Goal: Task Accomplishment & Management: Manage account settings

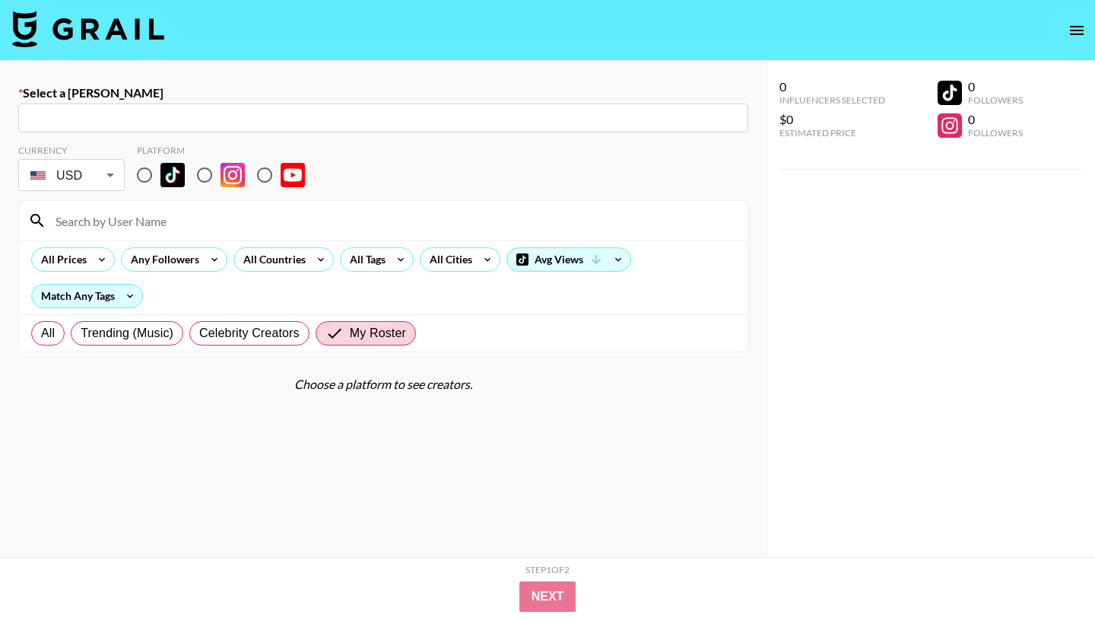
click at [55, 35] on img at bounding box center [88, 29] width 152 height 37
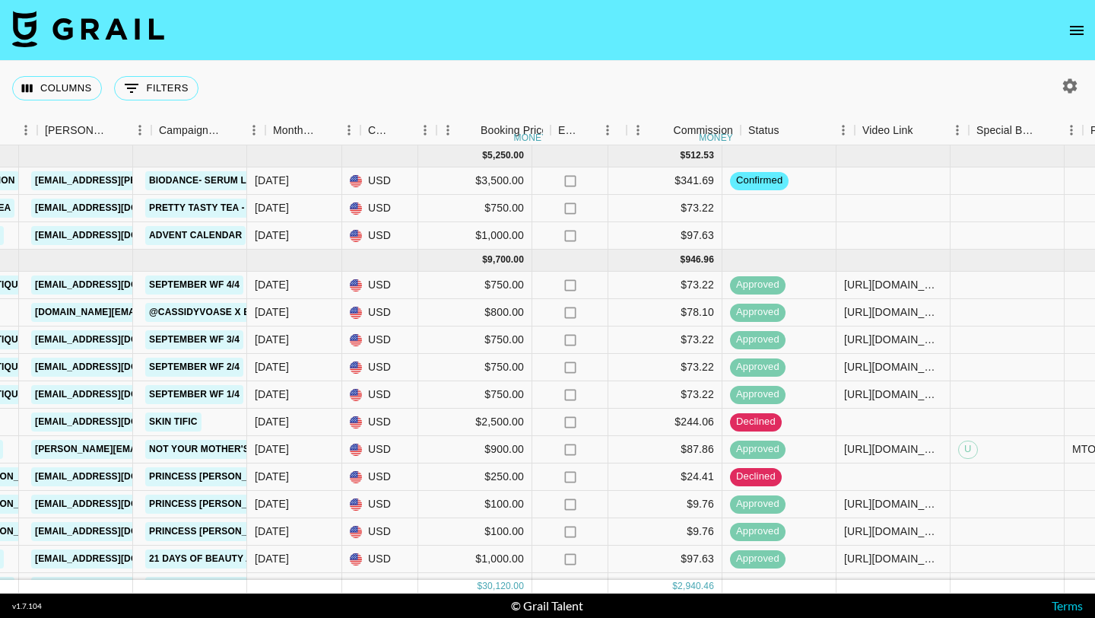
scroll to position [0, 618]
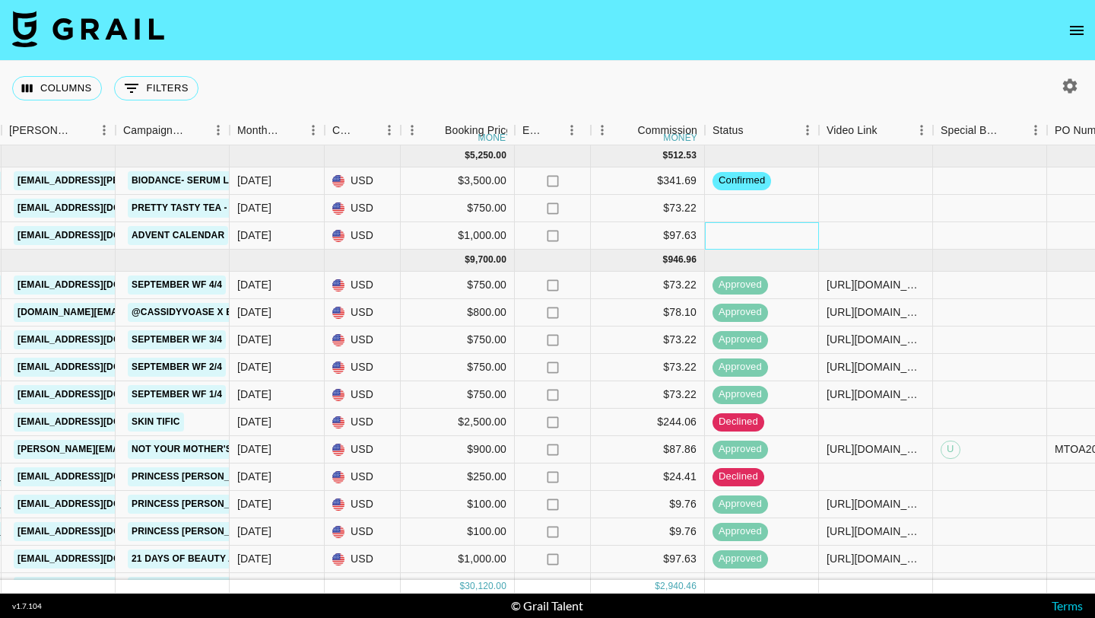
click at [761, 230] on div at bounding box center [762, 235] width 114 height 27
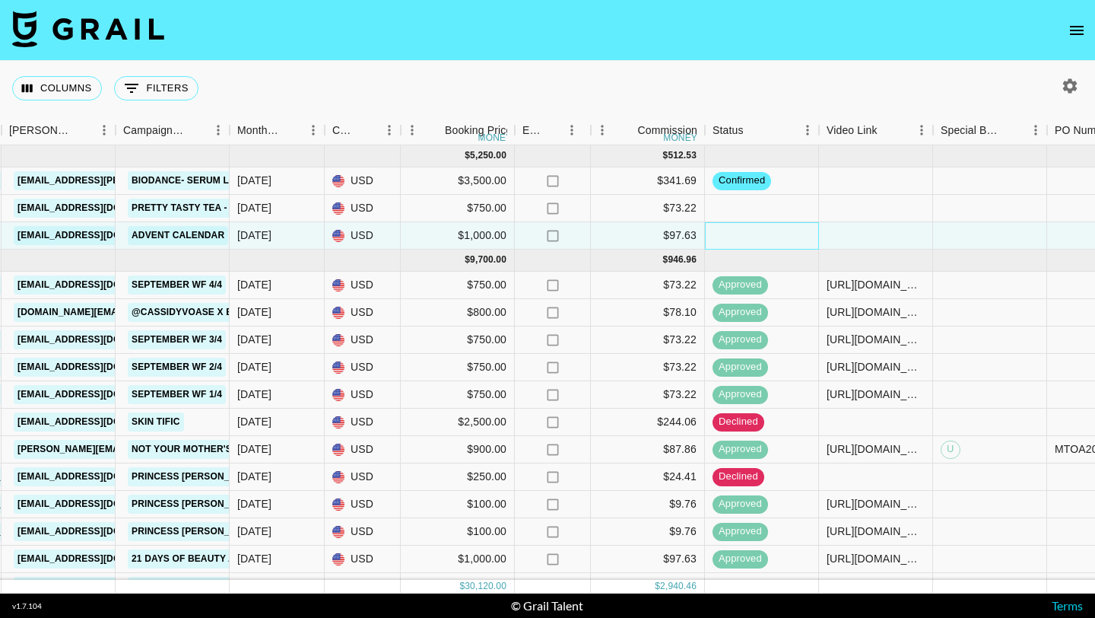
click at [761, 230] on div at bounding box center [762, 235] width 114 height 27
click at [770, 235] on div at bounding box center [762, 235] width 114 height 27
click at [864, 232] on div at bounding box center [876, 235] width 114 height 27
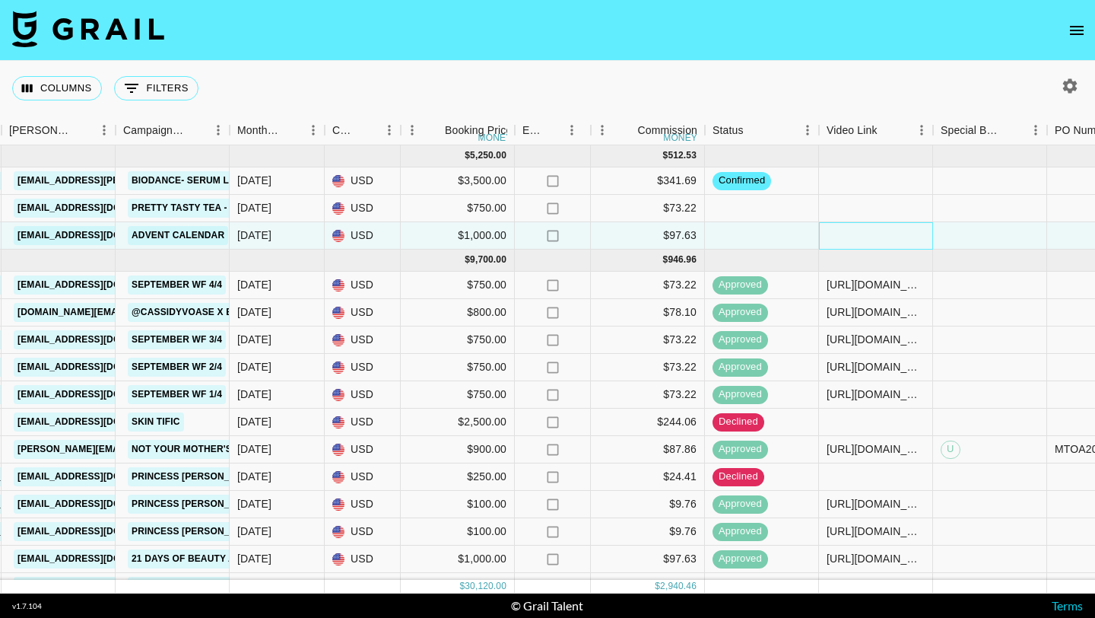
click at [864, 232] on div at bounding box center [876, 235] width 114 height 27
type input "[URL][DOMAIN_NAME]"
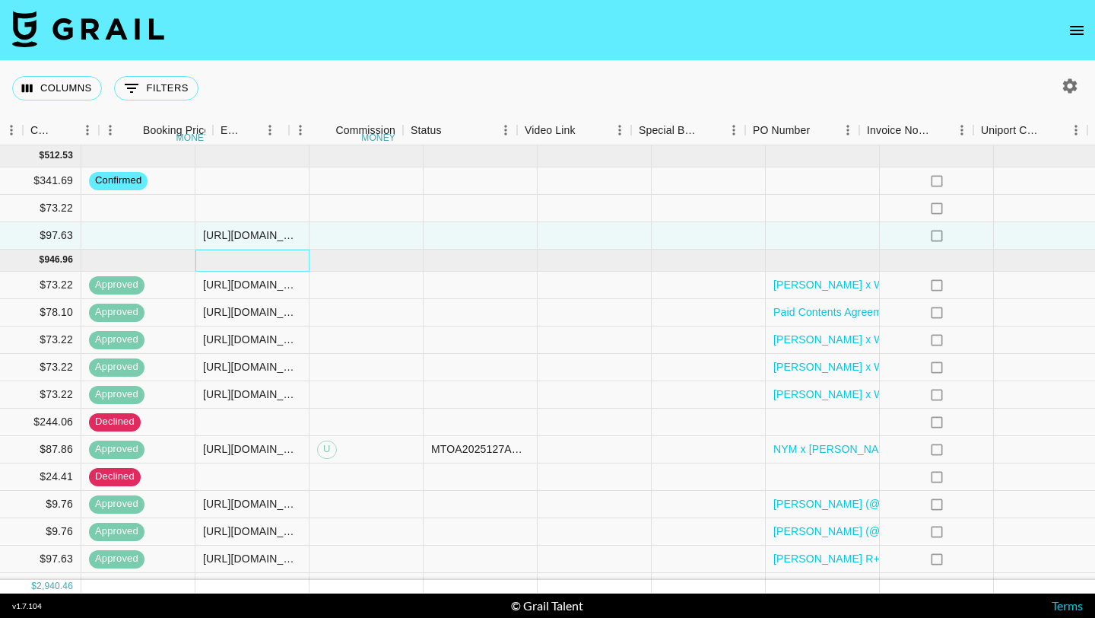
scroll to position [0, 1430]
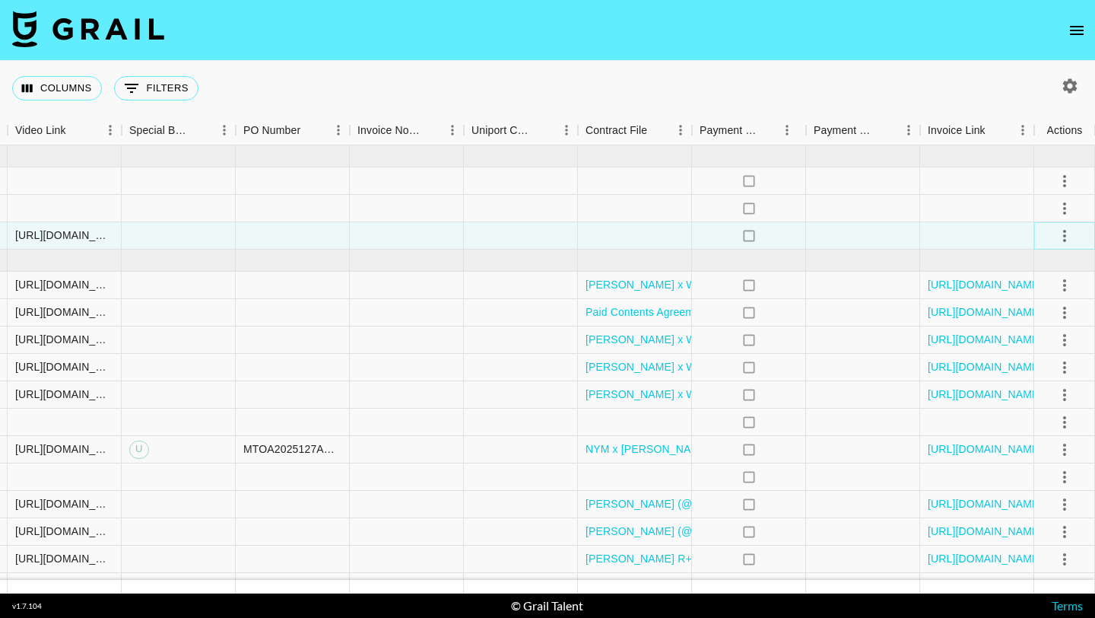
click at [1056, 235] on icon "select merge strategy" at bounding box center [1065, 236] width 18 height 18
click at [1050, 269] on li "Confirm" at bounding box center [1045, 268] width 99 height 27
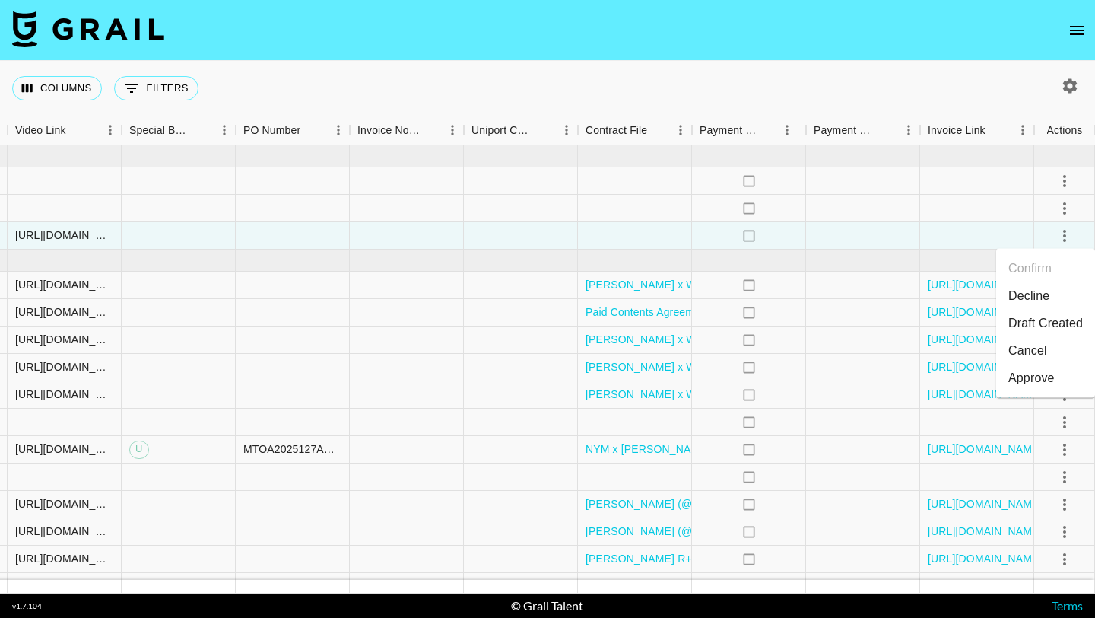
click at [1052, 376] on div "Approve" at bounding box center [1031, 378] width 46 height 18
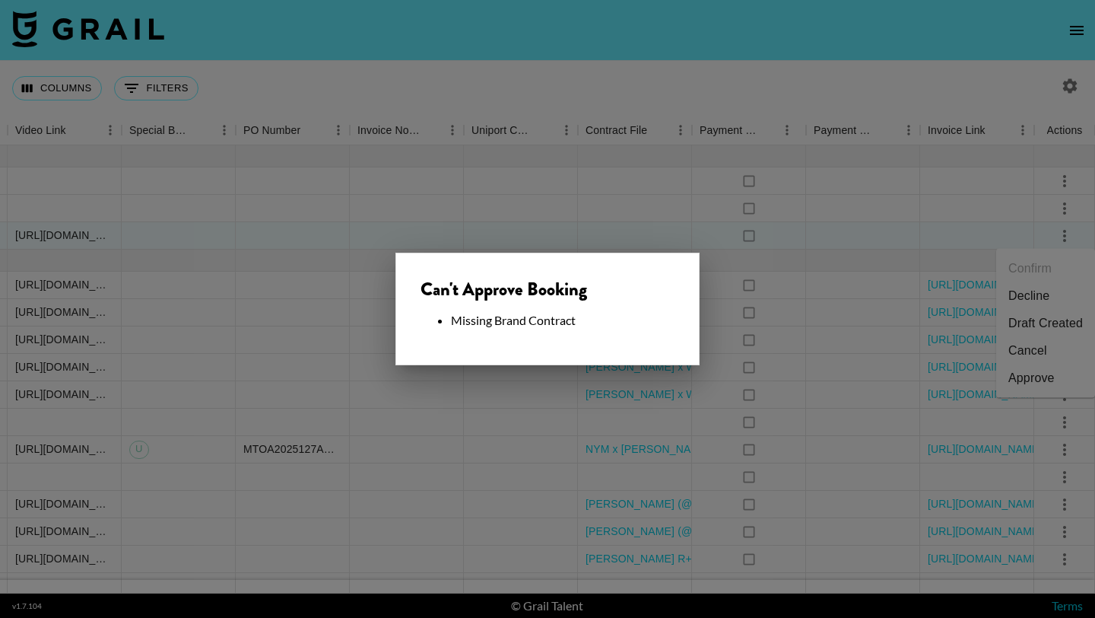
click at [609, 235] on div at bounding box center [547, 309] width 1095 height 618
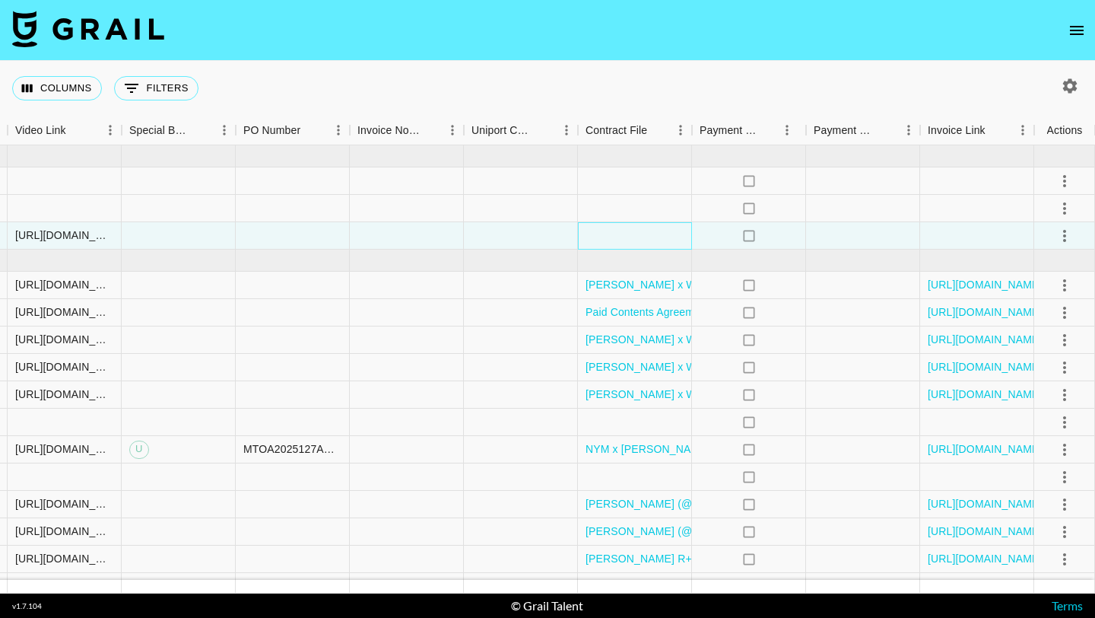
click at [630, 237] on div at bounding box center [635, 235] width 114 height 27
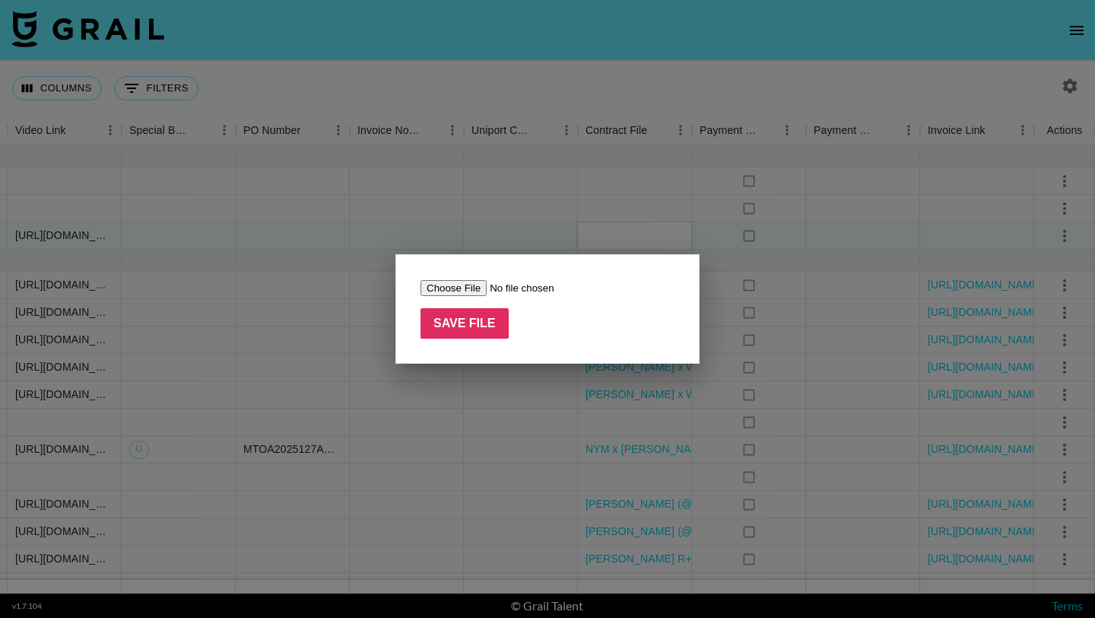
click at [470, 280] on input "file" at bounding box center [517, 288] width 192 height 16
type input "C:\fakepath\[PERSON_NAME] R+F - CMM Influencer Agreement.docx (2).pdf"
click at [491, 326] on input "Save File" at bounding box center [465, 323] width 88 height 30
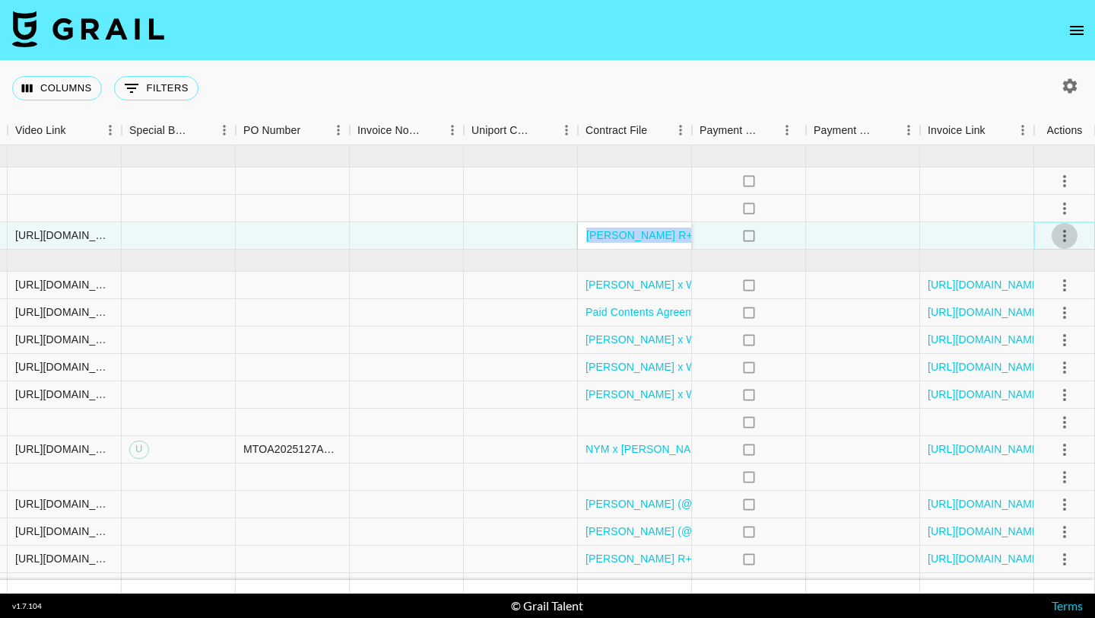
click at [1065, 230] on icon "select merge strategy" at bounding box center [1064, 236] width 3 height 12
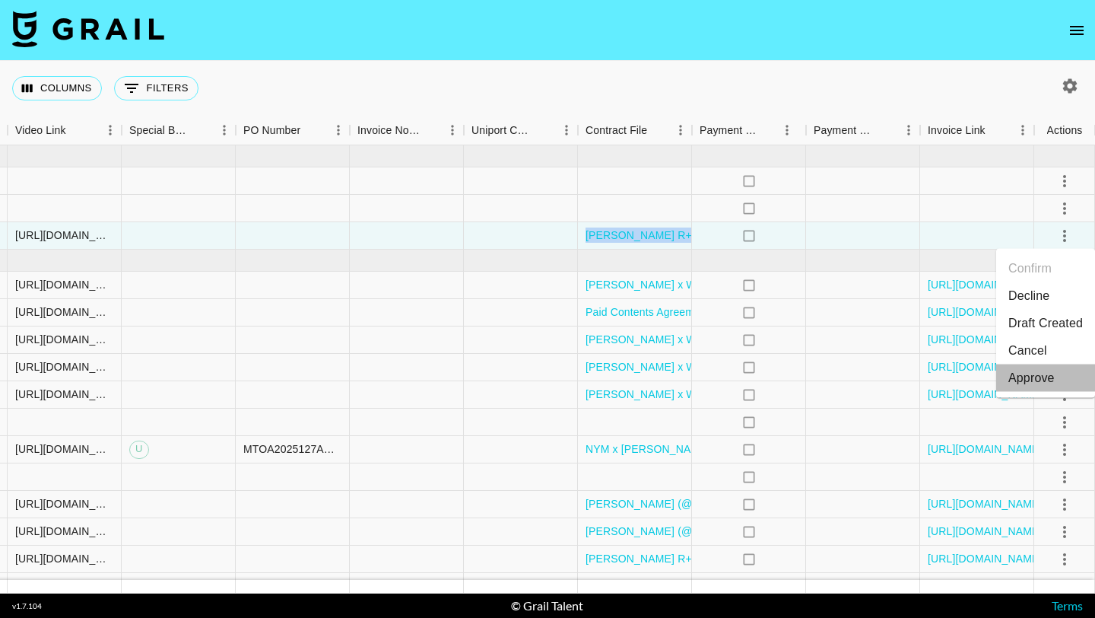
click at [1050, 376] on div "Approve" at bounding box center [1031, 378] width 46 height 18
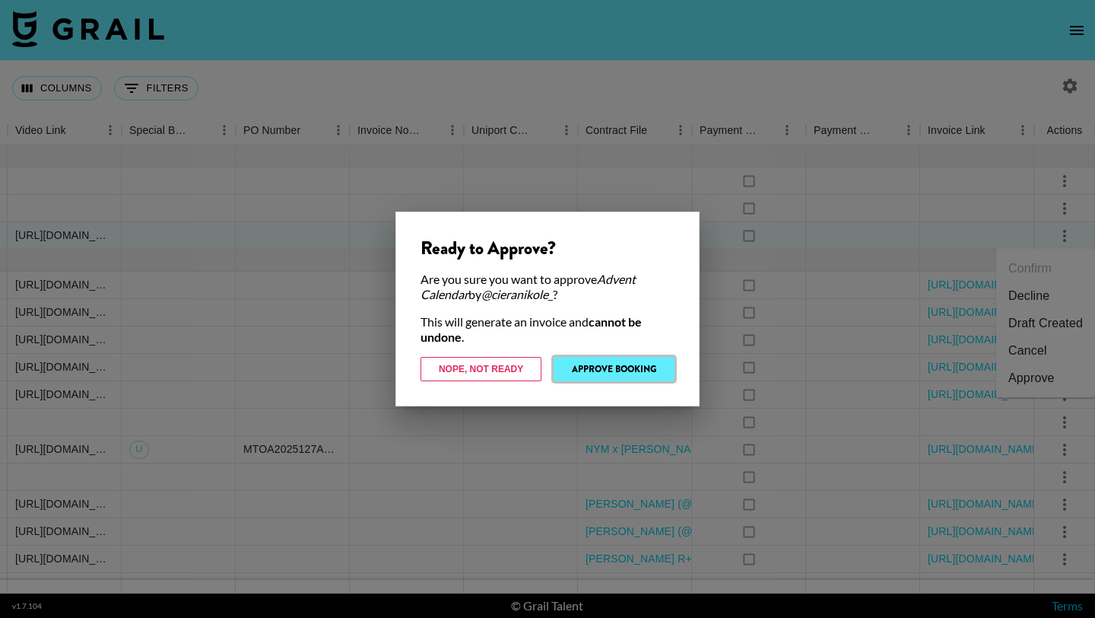
click at [647, 372] on button "Approve Booking" at bounding box center [614, 369] width 121 height 24
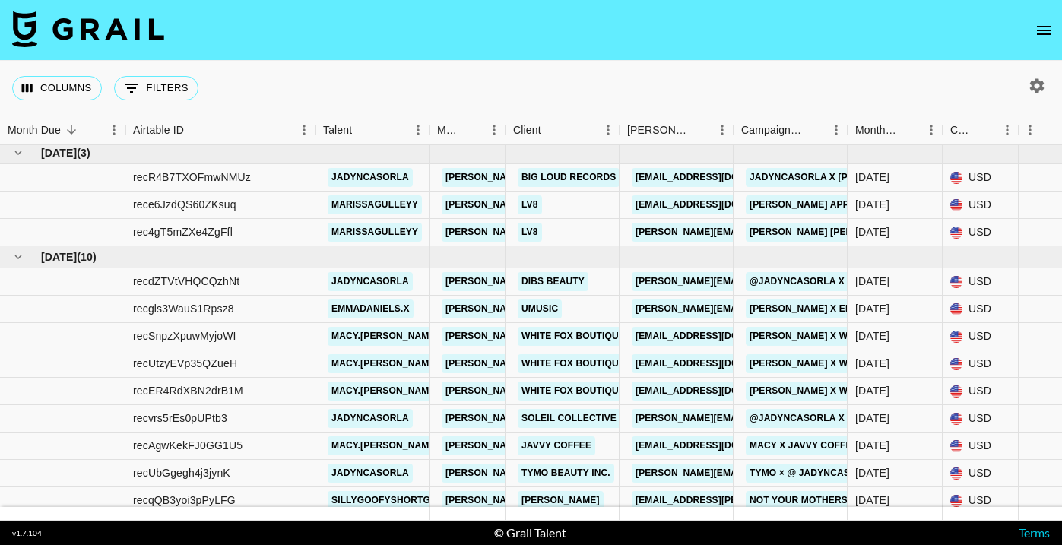
scroll to position [534, 0]
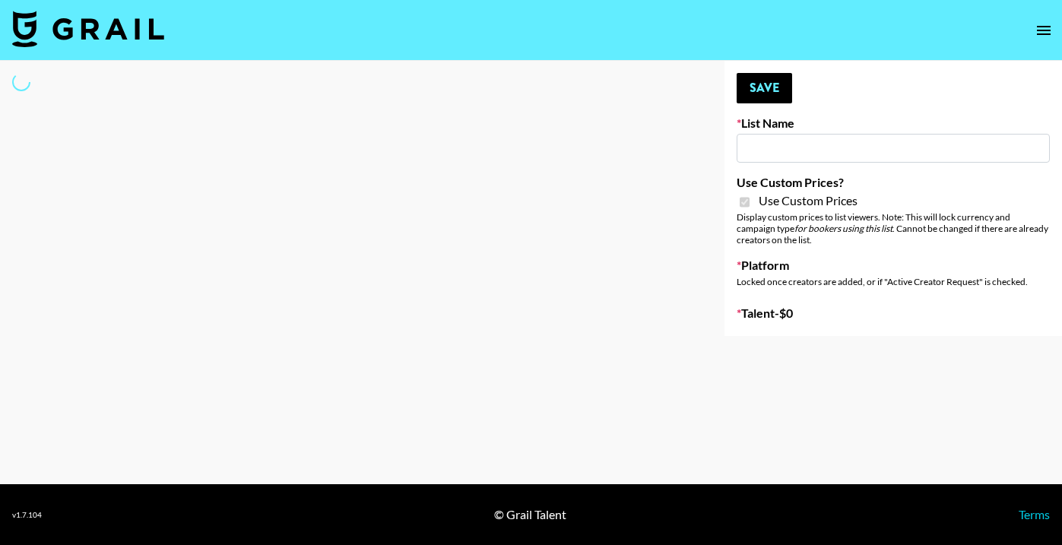
type input "Mirror HQ ([DATE])"
checkbox input "true"
select select "Brand"
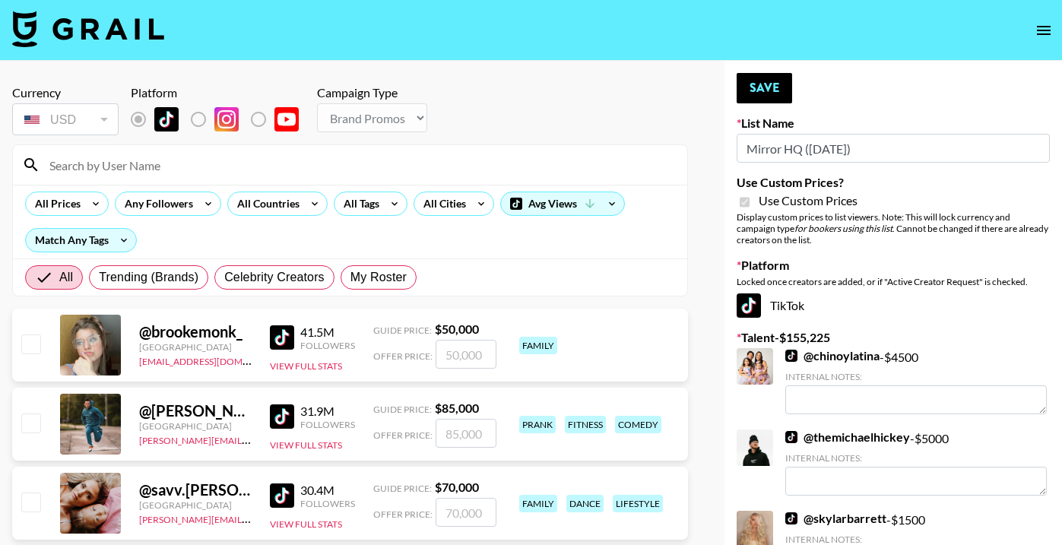
click at [206, 167] on input at bounding box center [359, 165] width 638 height 24
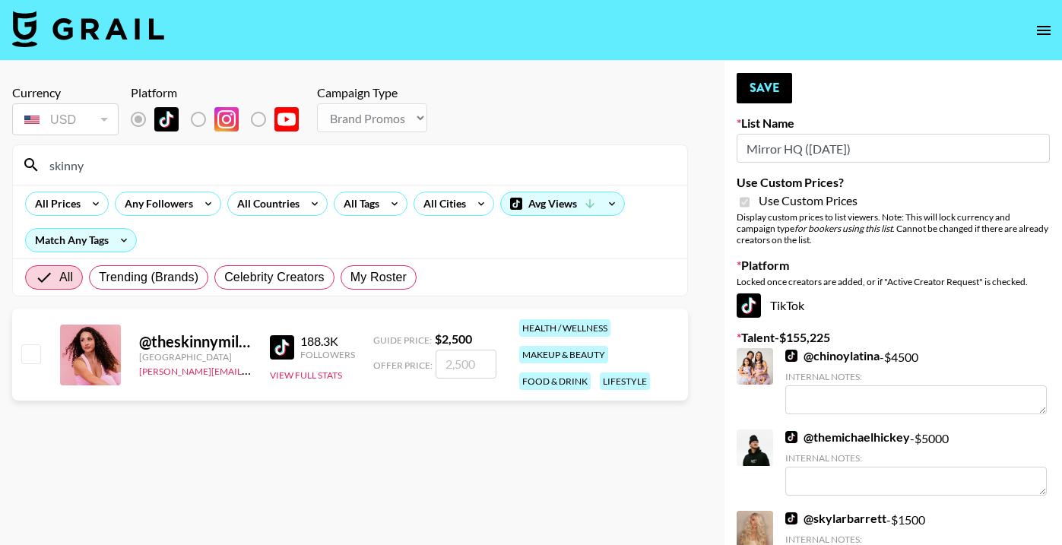
type input "skinny"
click at [27, 352] on input "checkbox" at bounding box center [30, 354] width 18 height 18
checkbox input "true"
type input "2500"
click at [769, 96] on button "Save" at bounding box center [765, 88] width 56 height 30
